Goal: Task Accomplishment & Management: Manage account settings

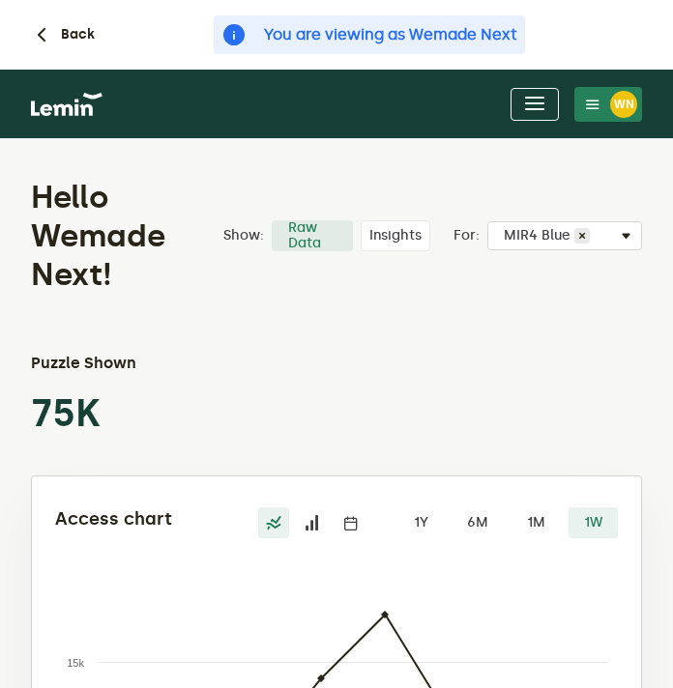
click at [600, 93] on button "WN" at bounding box center [608, 104] width 68 height 35
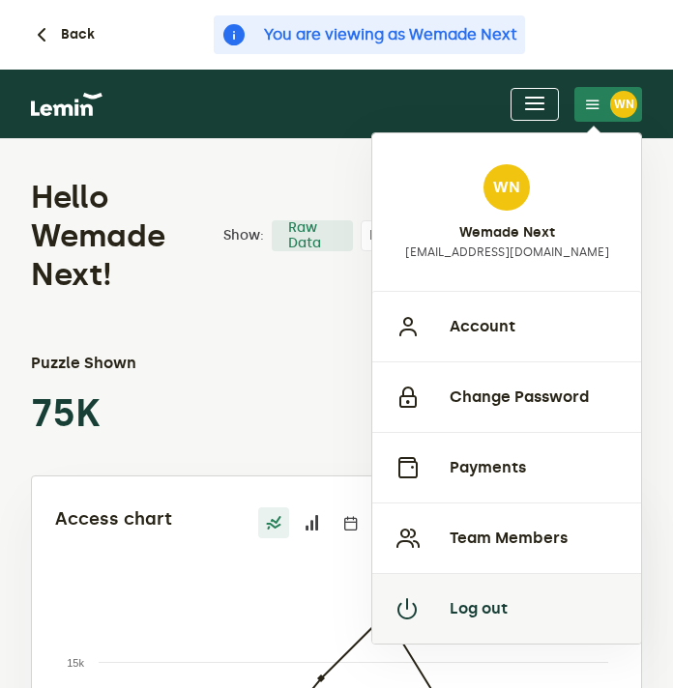
click at [468, 610] on button "Log out" at bounding box center [506, 608] width 269 height 71
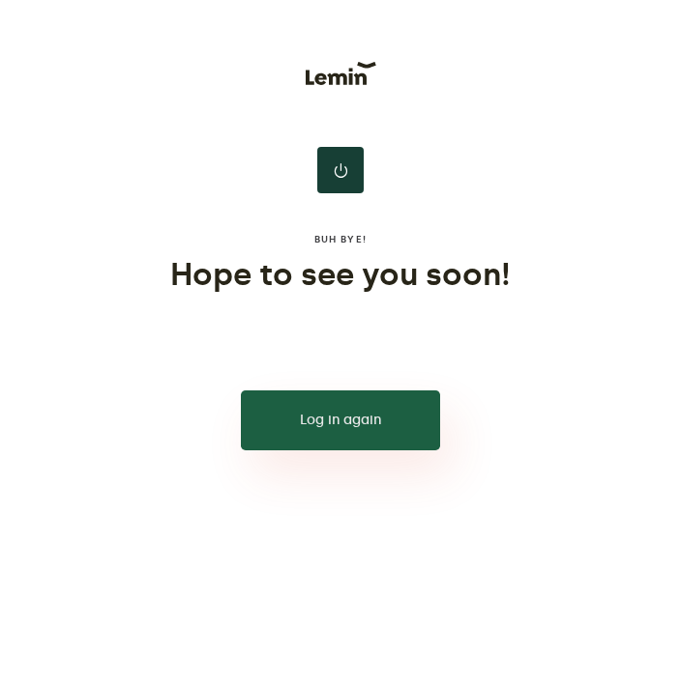
click at [418, 436] on button "Log in again" at bounding box center [340, 421] width 199 height 60
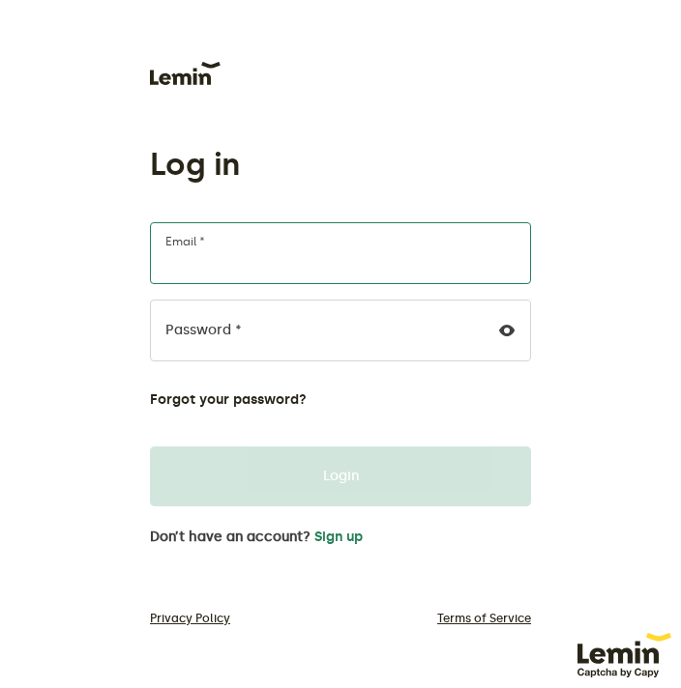
click at [395, 270] on input "Email *" at bounding box center [340, 253] width 381 height 62
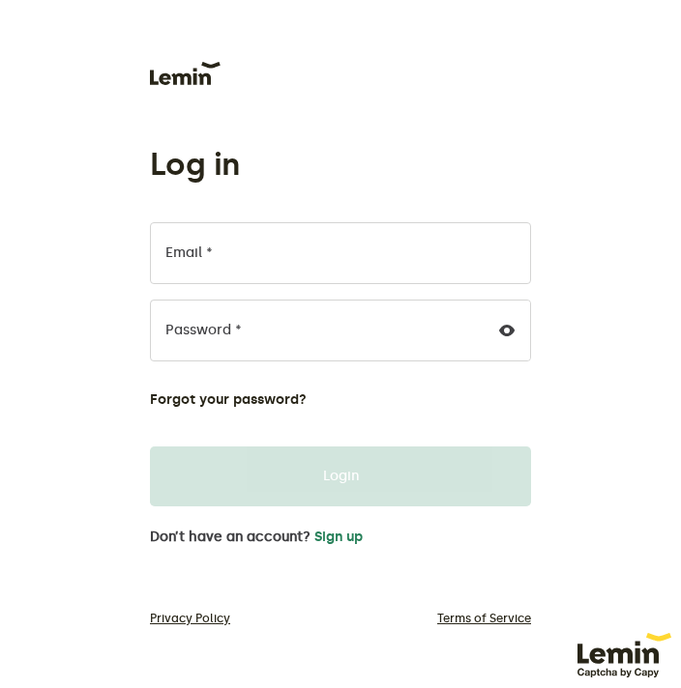
click at [523, 62] on div at bounding box center [340, 73] width 381 height 23
